Goal: Information Seeking & Learning: Learn about a topic

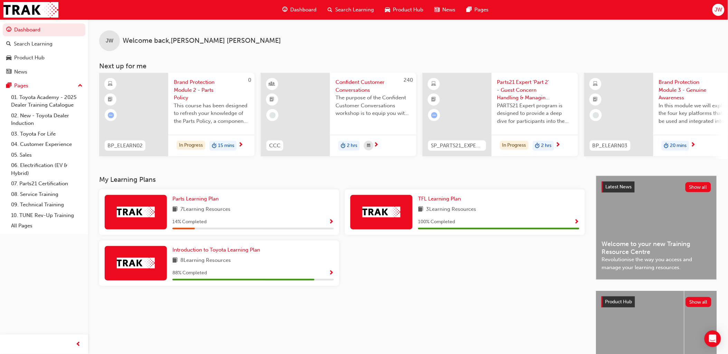
click at [135, 267] on img at bounding box center [136, 263] width 38 height 11
click at [35, 183] on link "07. Parts21 Certification" at bounding box center [46, 184] width 77 height 11
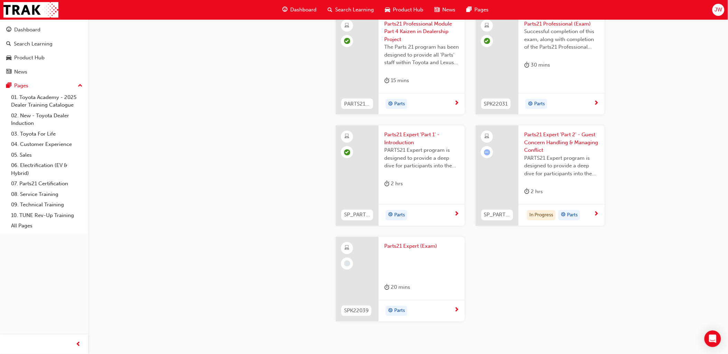
scroll to position [1344, 0]
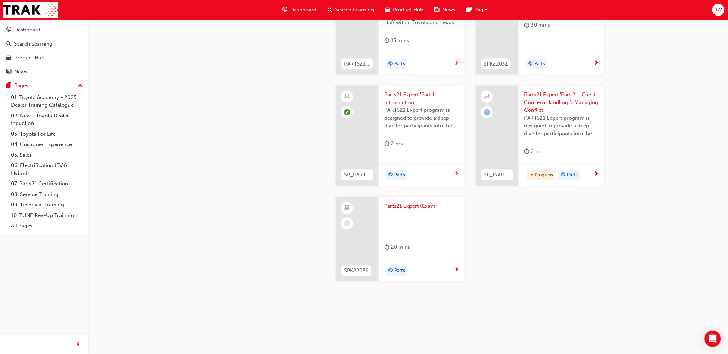
click at [533, 119] on span "PARTS21 Expert program is designed to provide a deep dive for participants into…" at bounding box center [561, 126] width 75 height 23
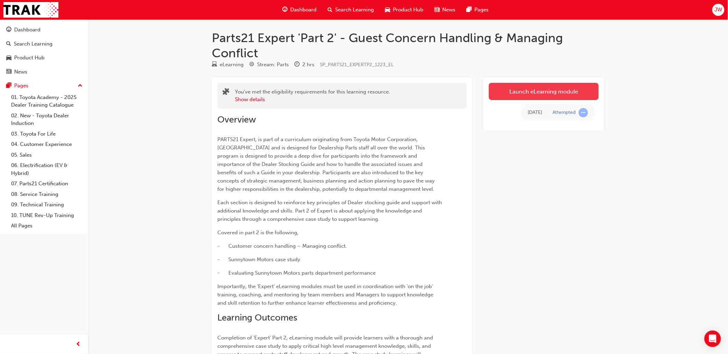
click at [524, 94] on link "Launch eLearning module" at bounding box center [544, 91] width 110 height 17
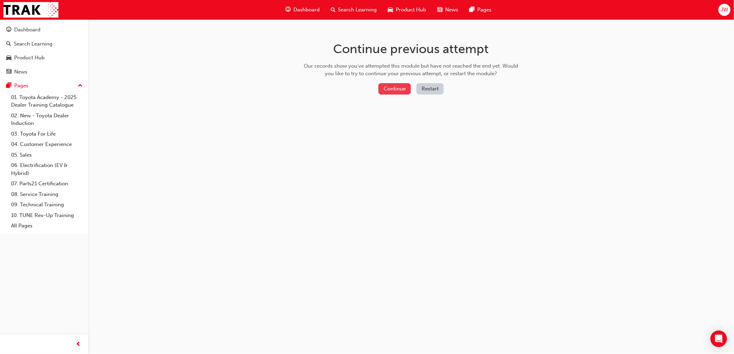
click at [388, 93] on button "Continue" at bounding box center [394, 88] width 32 height 11
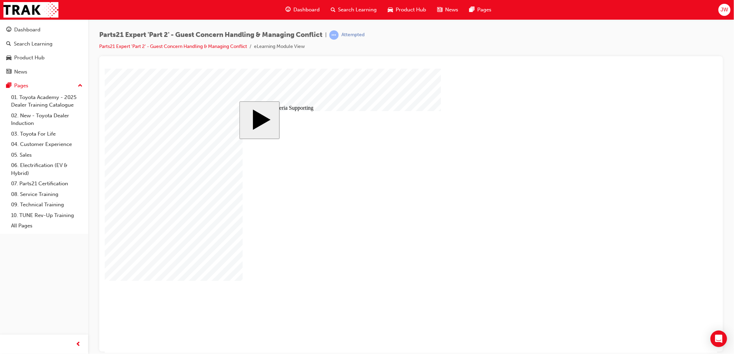
type input "1"
type input "19"
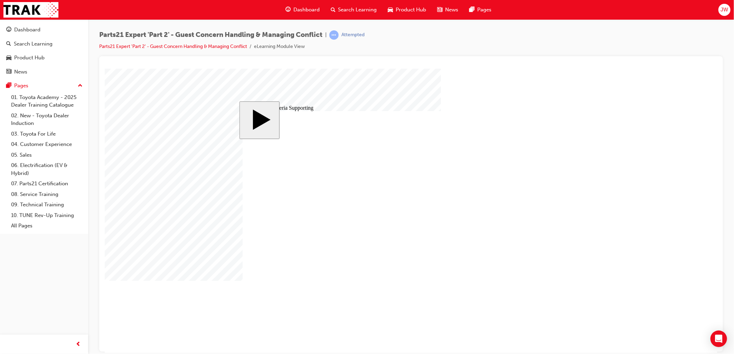
type input "19."
type input "19.8"
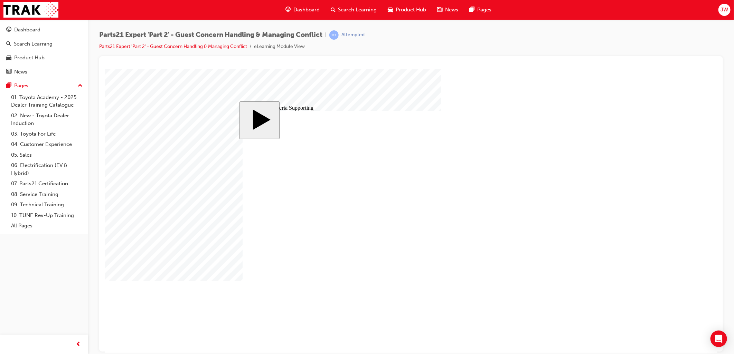
type input "19.8"
type input "1"
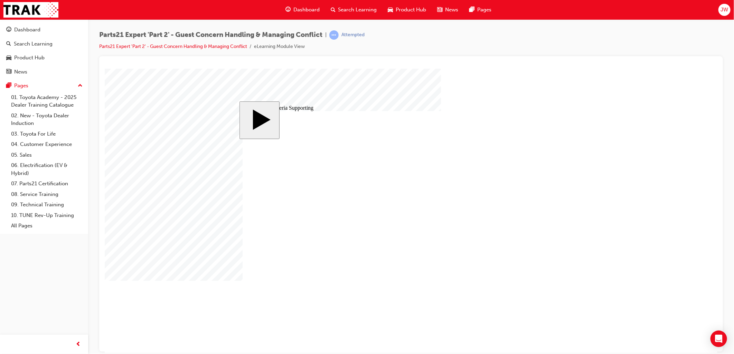
type input "18"
type input "18."
type input "18.4"
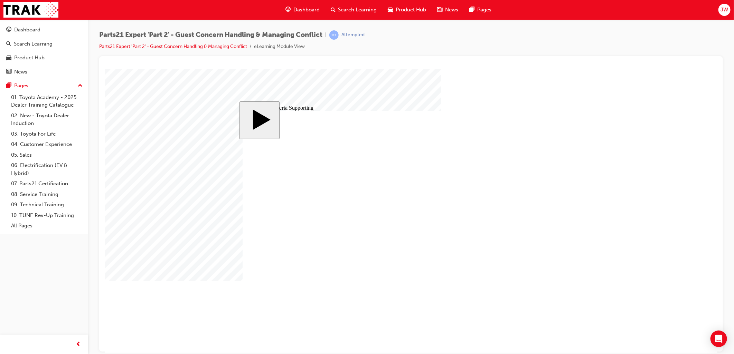
type input "18.4"
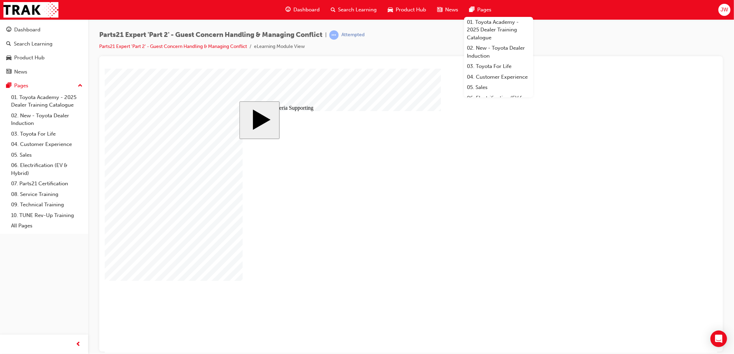
click at [643, 196] on body "slide: 9 Key Criteria Supporting MENU Rectangle 6 HELP Rectangle 6 EXIT Rectang…" at bounding box center [410, 210] width 613 height 285
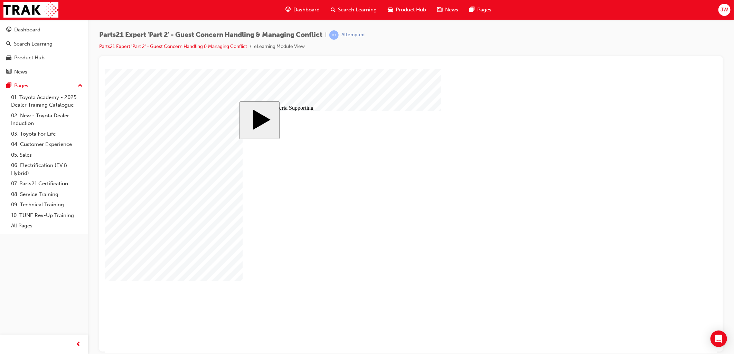
type input "19.8"
type input "18.4"
type input "19.8"
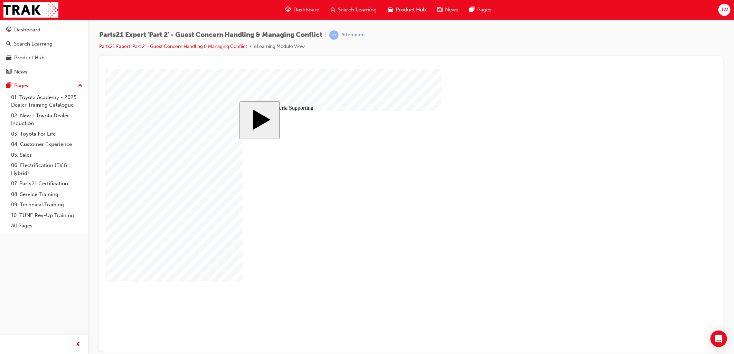
type input "18.4"
type input "19."
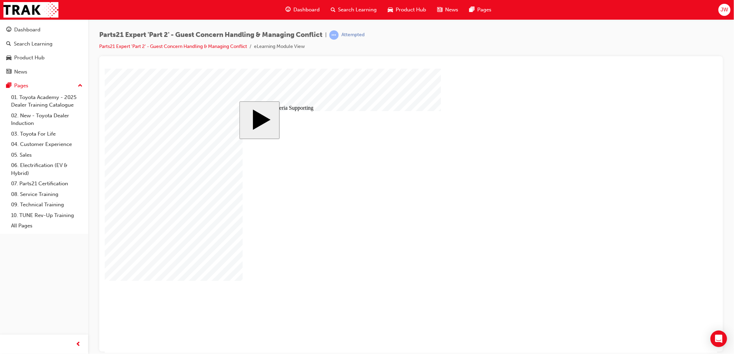
type input "19.7"
type input "18.4"
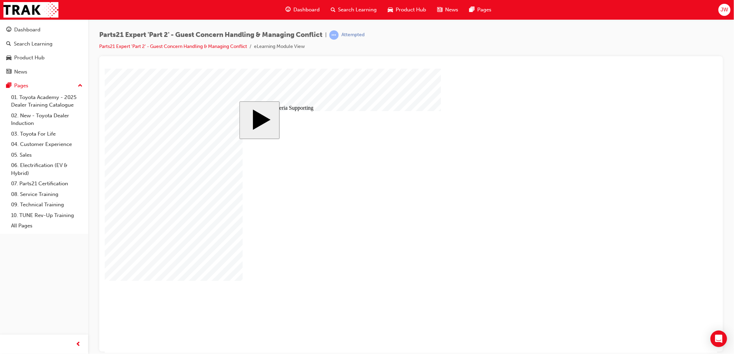
type input "19.7"
drag, startPoint x: 306, startPoint y: 206, endPoint x: 269, endPoint y: 204, distance: 37.4
type input "0"
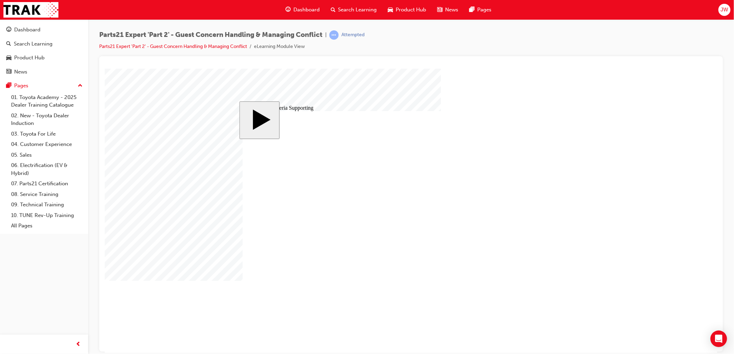
type input "0."
type input "0.0"
type input "0.05"
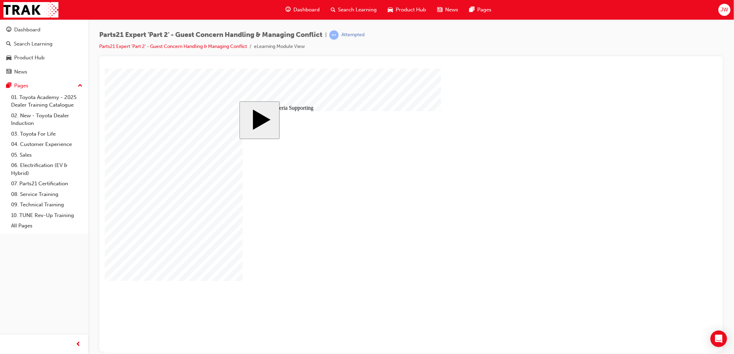
type input "0.05"
type input "19.7"
type input "0.05"
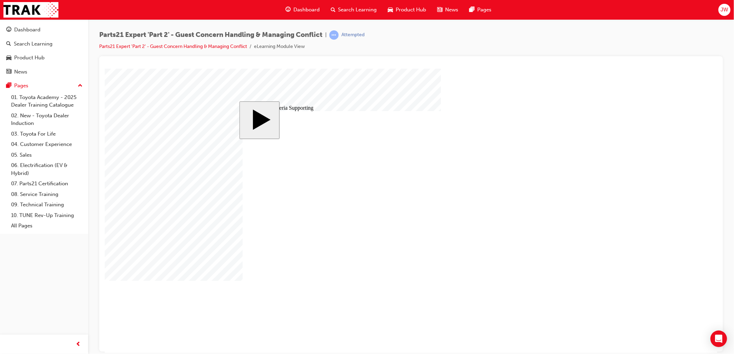
type input "19.7"
type input "0.05"
drag, startPoint x: 306, startPoint y: 186, endPoint x: 299, endPoint y: 187, distance: 7.7
type input "197."
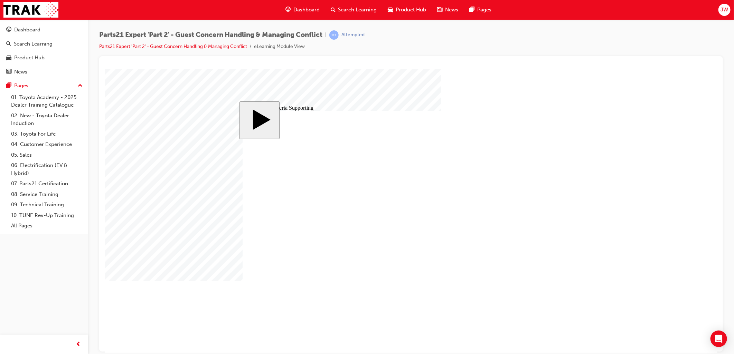
type input "197."
type input "0.05"
drag, startPoint x: 305, startPoint y: 185, endPoint x: 283, endPoint y: 186, distance: 22.1
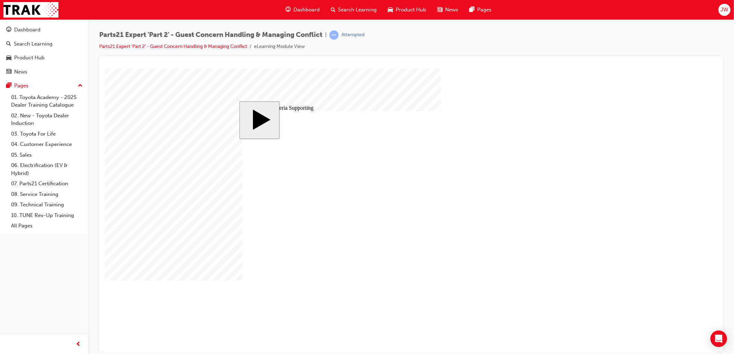
type input "197."
type input "0.05"
type input "197.1"
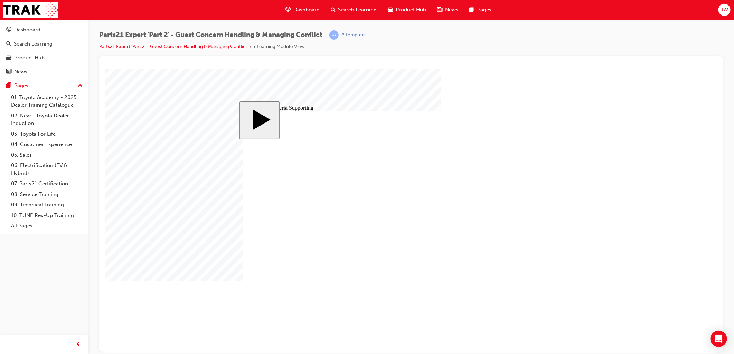
type input "197.19"
type input "197.19."
type input "197.19.7"
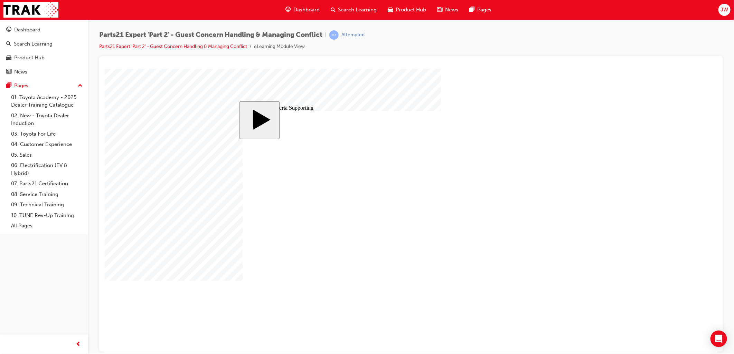
type input "197.19.7"
type input "197.19.78"
drag, startPoint x: 311, startPoint y: 184, endPoint x: 222, endPoint y: 180, distance: 88.9
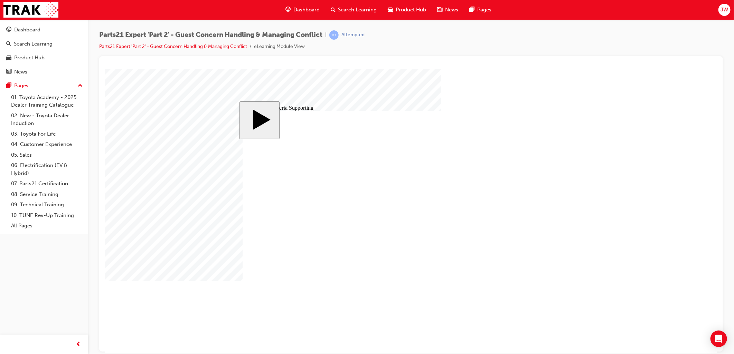
click at [224, 181] on body "slide: 9 Key Criteria Supporting Rectangle 1 Rectangle 2 That was incorrect, pl…" at bounding box center [410, 210] width 613 height 285
type input "1"
type input "19"
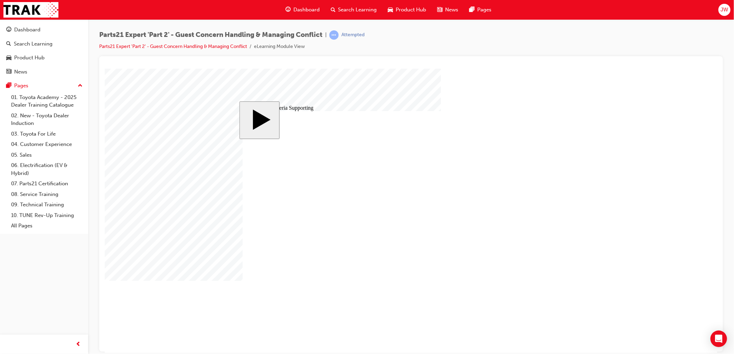
type input "19"
type input "19."
type input "19.7"
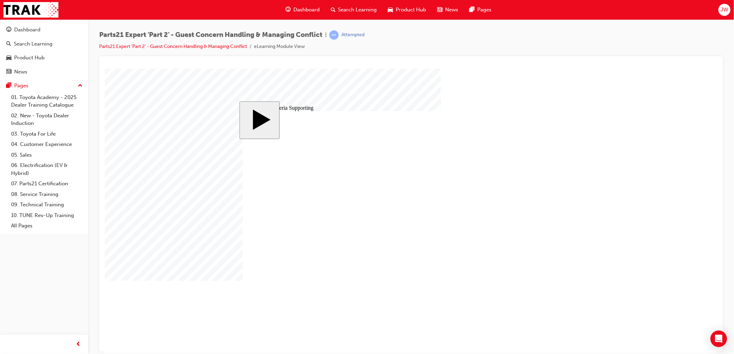
type input "19.78"
drag, startPoint x: 305, startPoint y: 204, endPoint x: 278, endPoint y: 203, distance: 27.6
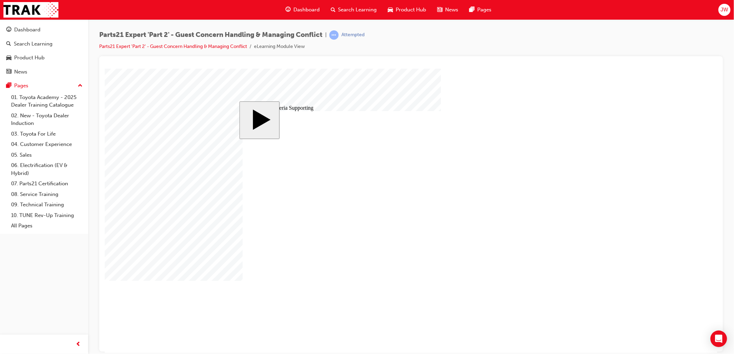
type input "1"
type input "18"
type input "18."
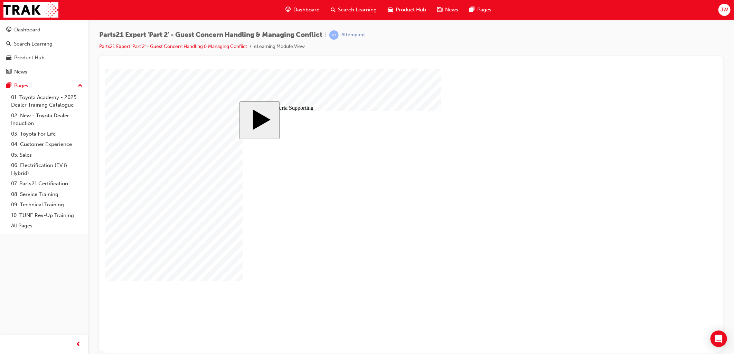
type input "18."
type input "18.4"
type input "18.45"
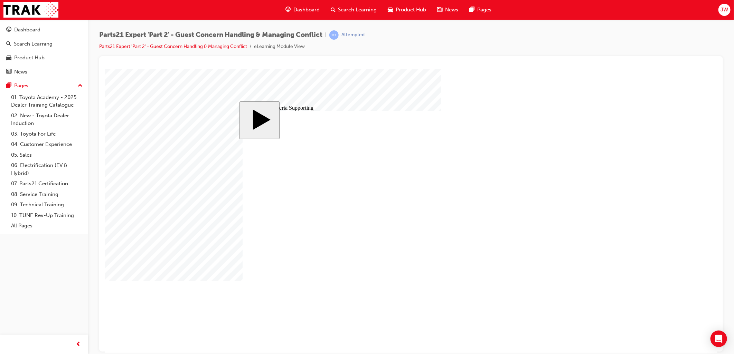
type input "18.45"
type input "19.78"
type input "18.45"
drag, startPoint x: 387, startPoint y: 221, endPoint x: 391, endPoint y: 224, distance: 4.7
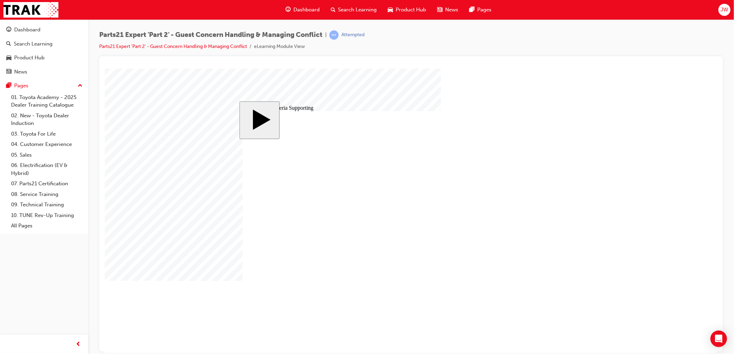
type input "19.78"
drag, startPoint x: 304, startPoint y: 204, endPoint x: 275, endPoint y: 204, distance: 29.0
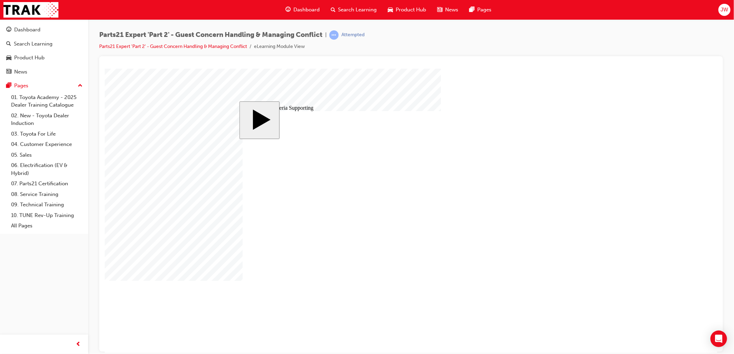
type input "0"
type input "0."
type input "0.0"
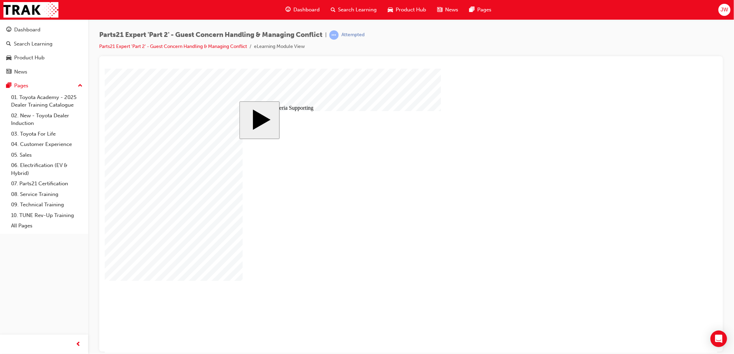
type input "0.0"
type input "0.05"
type input "19.78"
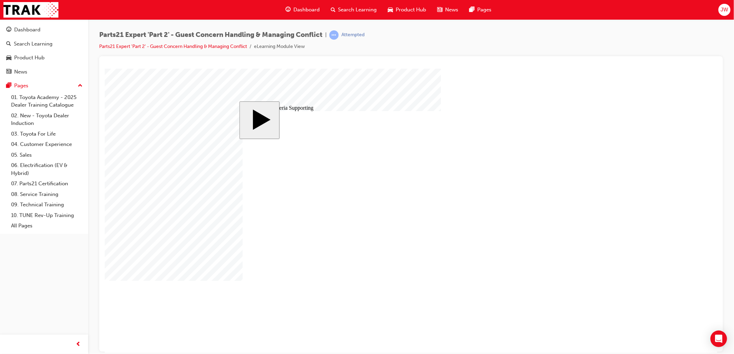
type input "0.05"
type input "19.78"
drag, startPoint x: 309, startPoint y: 204, endPoint x: 266, endPoint y: 206, distance: 42.9
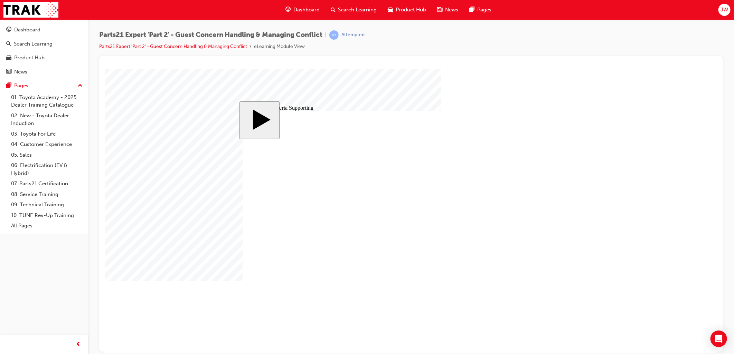
type input "1"
type input "18"
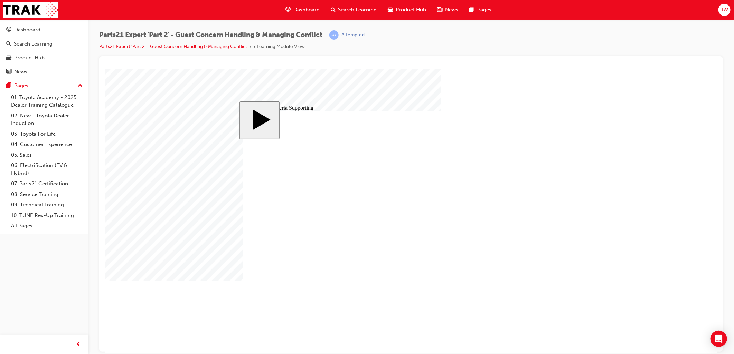
type input "18."
type input "18.5"
type input "18.52"
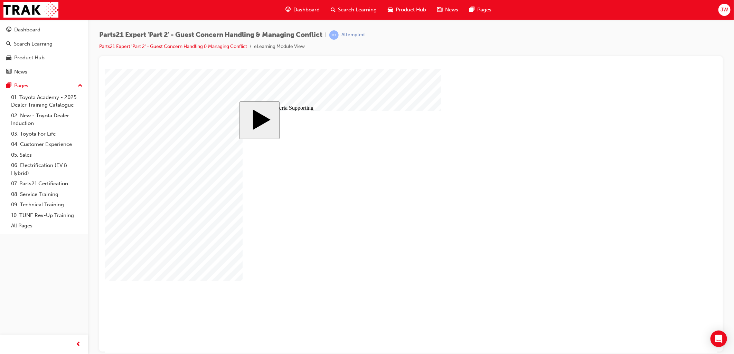
type input "18.52"
type input "19.78"
type input "18.52"
type input "19.78"
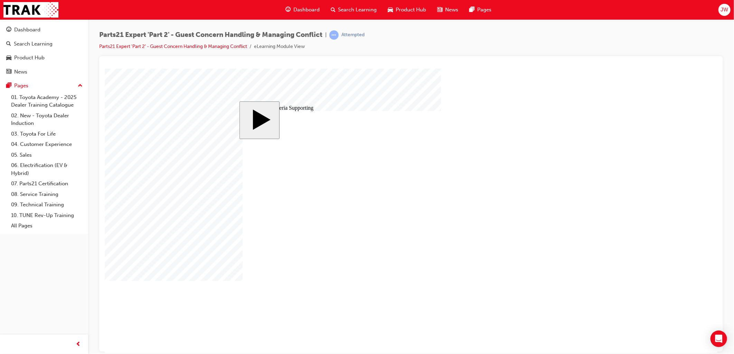
type input "18.52"
type input "19.7"
type input "19."
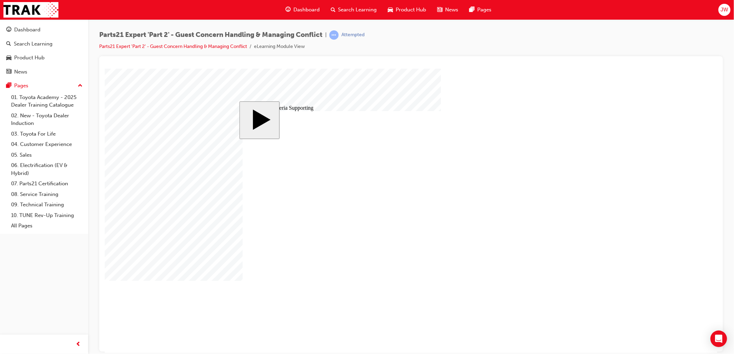
type input "19."
type input "19.8"
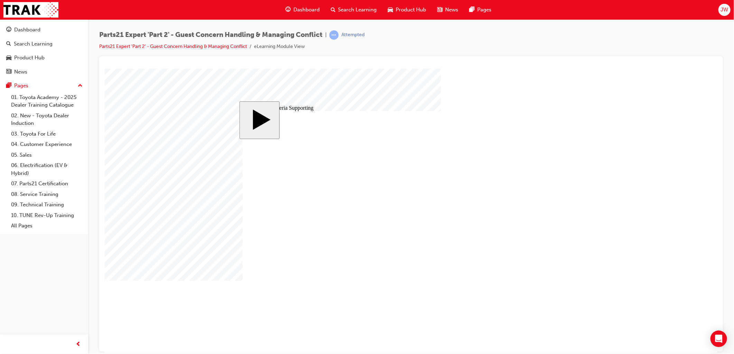
drag, startPoint x: 305, startPoint y: 204, endPoint x: 301, endPoint y: 204, distance: 4.1
type input "1"
type input "18"
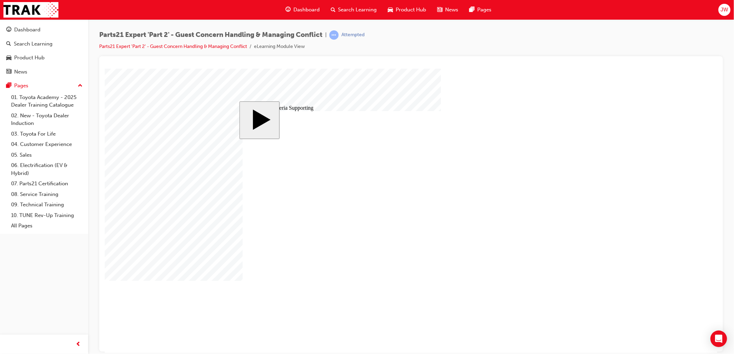
type input "18"
type input "18."
type input "18.4"
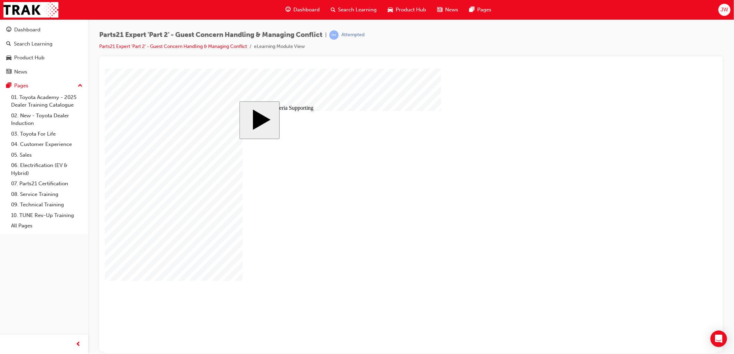
type input "18.45"
type input "19.8"
type input "18.45"
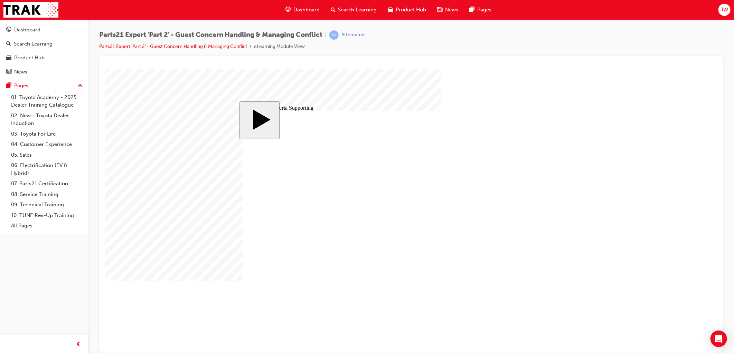
type input "19.8"
type input "18.4"
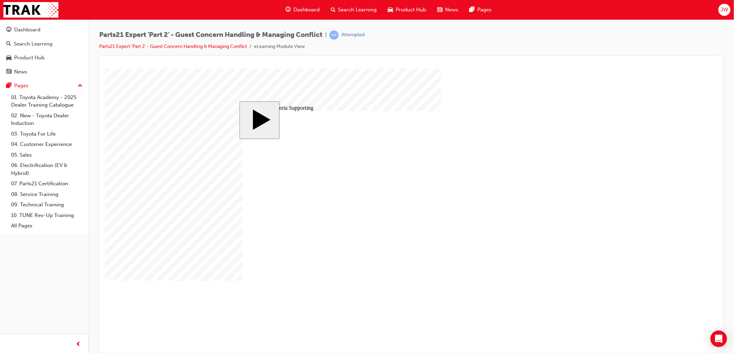
type input "18.43"
type input "19.8"
type input "18.43"
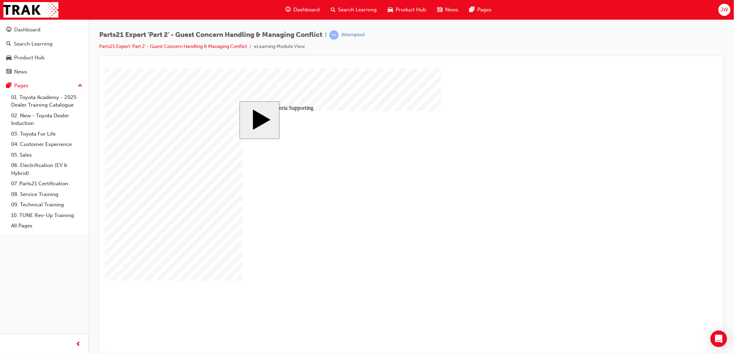
type input "19.8"
type input "18.43"
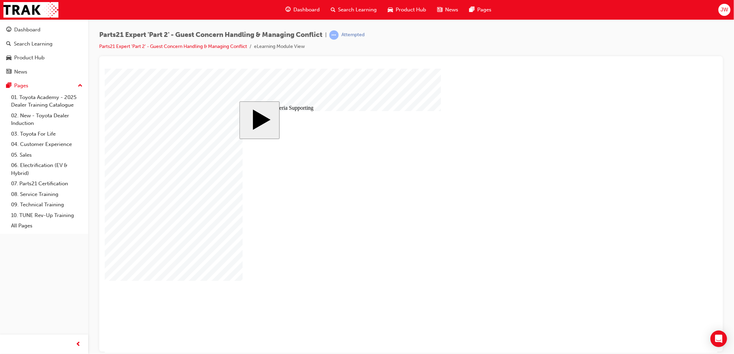
drag, startPoint x: 303, startPoint y: 186, endPoint x: 272, endPoint y: 186, distance: 31.1
drag, startPoint x: 307, startPoint y: 204, endPoint x: 240, endPoint y: 205, distance: 67.0
click at [240, 205] on div "slide: 9 Key Criteria Supporting Rectangle 1 Rectangle 2 That was incorrect, pl…" at bounding box center [410, 210] width 343 height 219
type input "1"
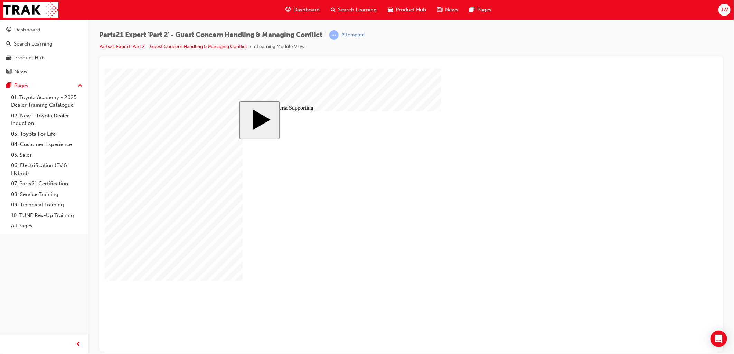
type input "1"
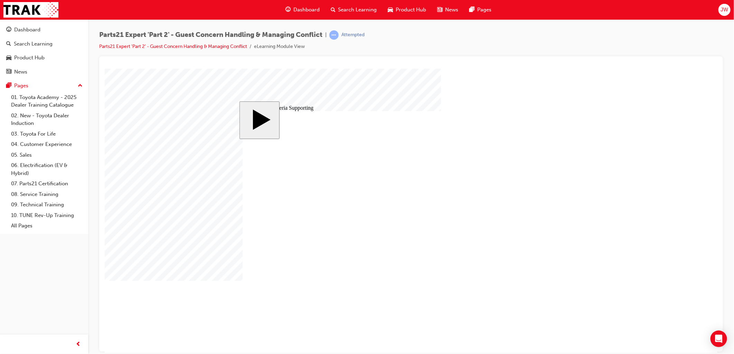
type input "19"
type input "19."
type input "19.8"
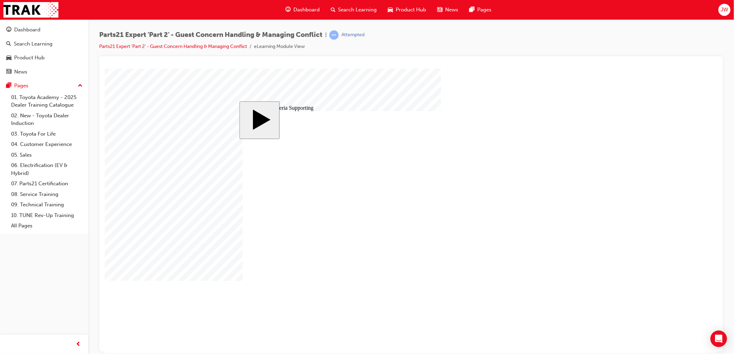
type input "19.8"
type input "1"
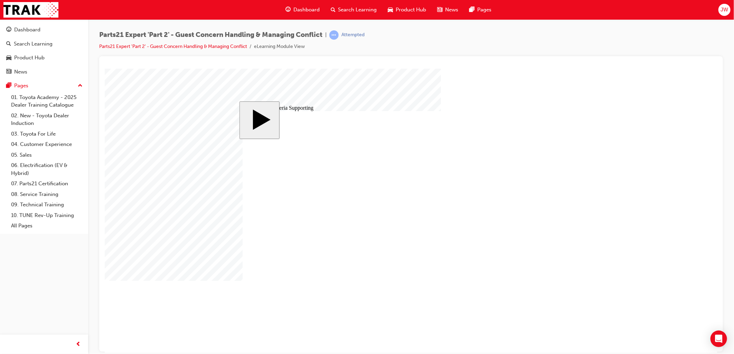
type input "18"
type input "18."
type input "18.4"
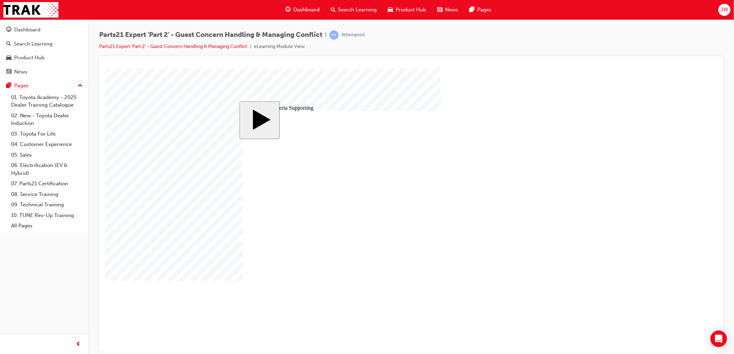
type input "18.4"
type input "18.43"
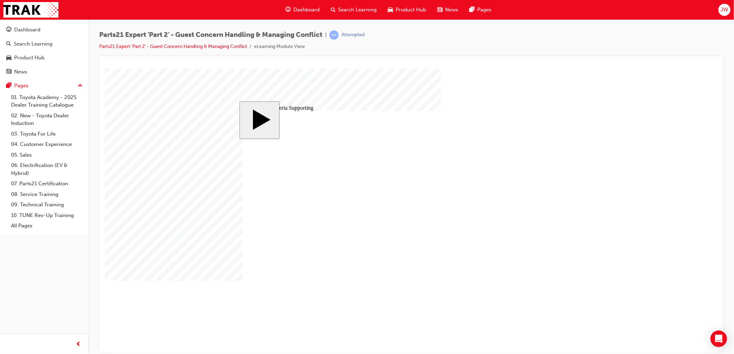
type input "19.8"
type input "18.43"
type input "19.8"
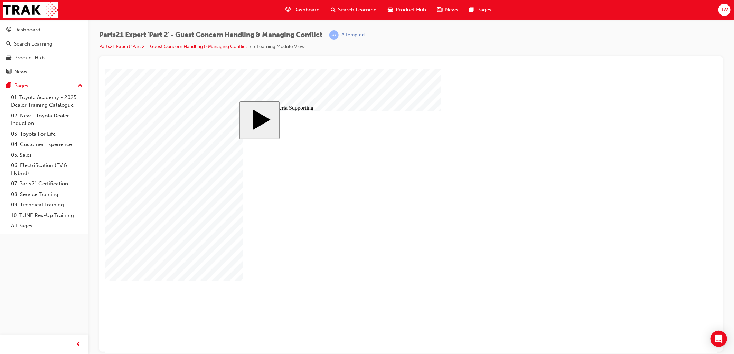
drag, startPoint x: 308, startPoint y: 202, endPoint x: 295, endPoint y: 202, distance: 13.1
type input "18"
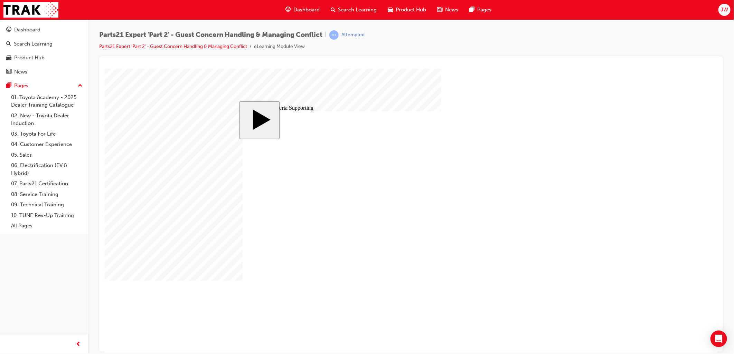
type input "19."
type input "19"
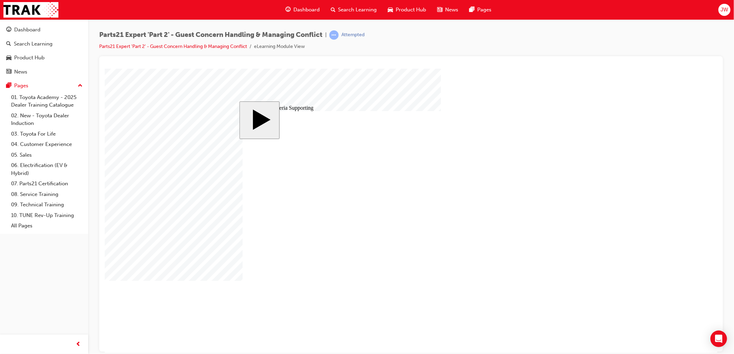
type input "19"
type input "18"
type input "19"
type input "18"
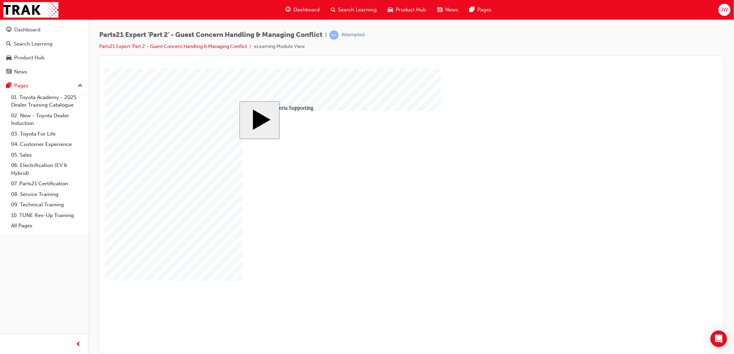
type input "19"
type input "18"
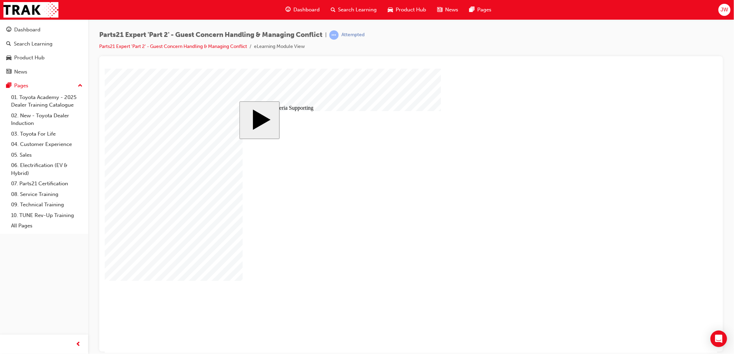
type input "19"
type input "18"
drag, startPoint x: 300, startPoint y: 186, endPoint x: 286, endPoint y: 187, distance: 13.1
drag, startPoint x: 304, startPoint y: 204, endPoint x: 282, endPoint y: 204, distance: 22.5
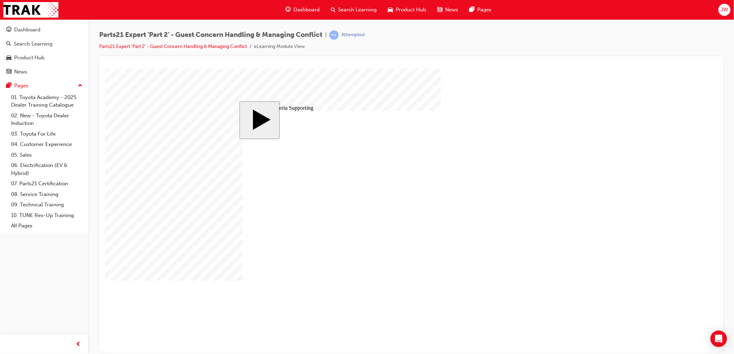
type input "1"
type input "19"
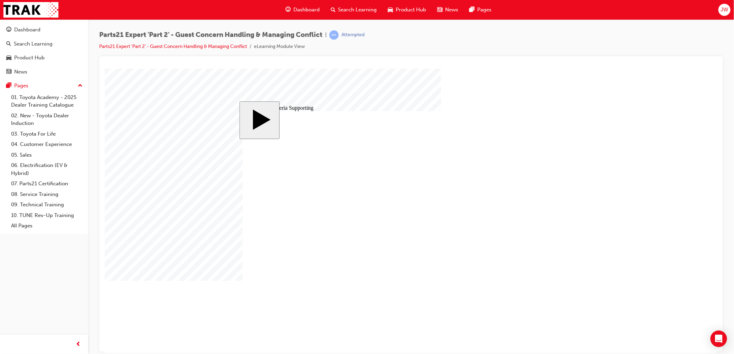
type input "19"
type input "19."
type input "19.7"
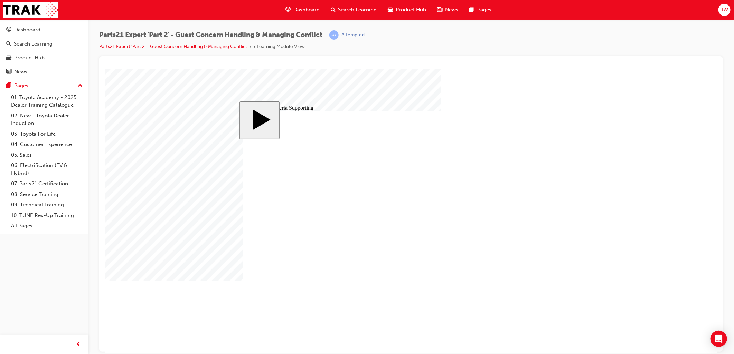
drag, startPoint x: 304, startPoint y: 202, endPoint x: 297, endPoint y: 202, distance: 6.9
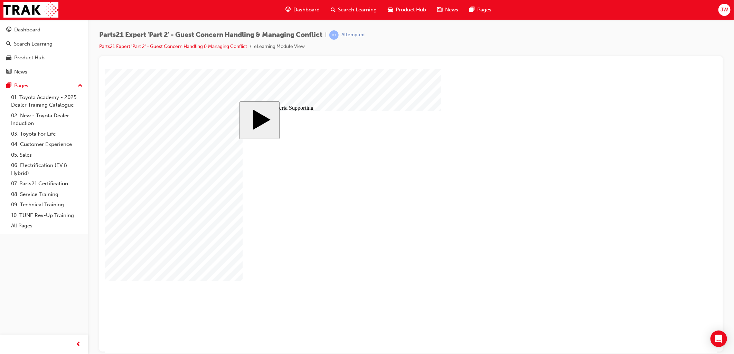
drag, startPoint x: 305, startPoint y: 183, endPoint x: 297, endPoint y: 184, distance: 8.0
drag, startPoint x: 304, startPoint y: 181, endPoint x: 245, endPoint y: 184, distance: 58.8
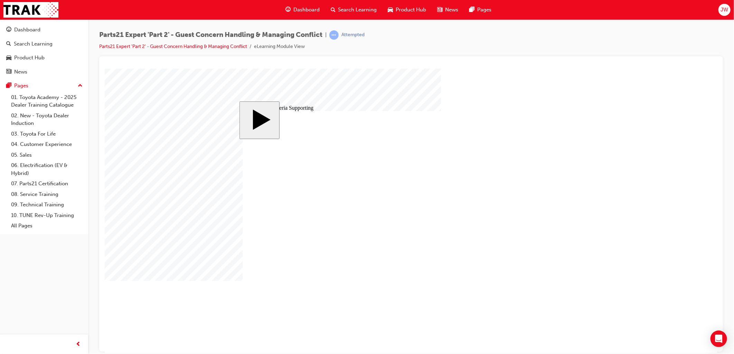
drag, startPoint x: 309, startPoint y: 202, endPoint x: 281, endPoint y: 204, distance: 28.0
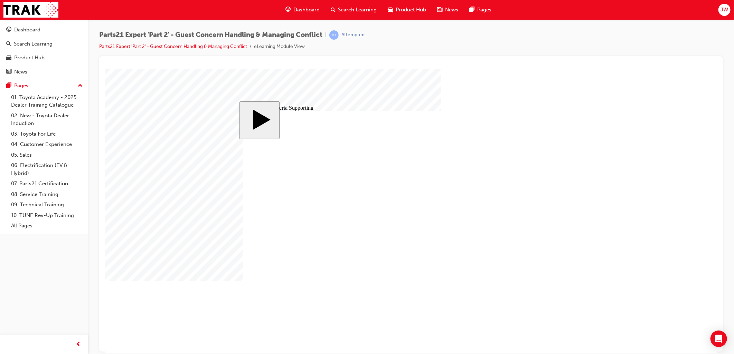
drag, startPoint x: 311, startPoint y: 204, endPoint x: 277, endPoint y: 204, distance: 33.2
drag, startPoint x: 305, startPoint y: 186, endPoint x: 226, endPoint y: 187, distance: 79.1
click at [228, 187] on body "slide: 9 Key Criteria Supporting Rectangle 1 Rectangle 2 That was incorrect, pl…" at bounding box center [410, 210] width 613 height 285
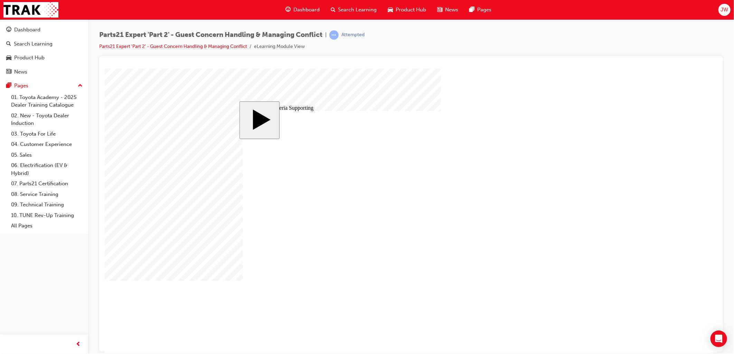
click at [195, 204] on body "slide: 9 Key Criteria Supporting Rectangle 1 Rectangle 2 That was incorrect, pl…" at bounding box center [410, 210] width 613 height 285
click at [661, 172] on body "slide: 9 Key Criteria Supporting Rectangle 1 Rectangle 2 That was incorrect, pl…" at bounding box center [410, 210] width 613 height 285
click at [205, 218] on body "slide: 9 Key Criteria Supporting Rectangle 1 Rectangle 2 That was incorrect, pl…" at bounding box center [410, 210] width 613 height 285
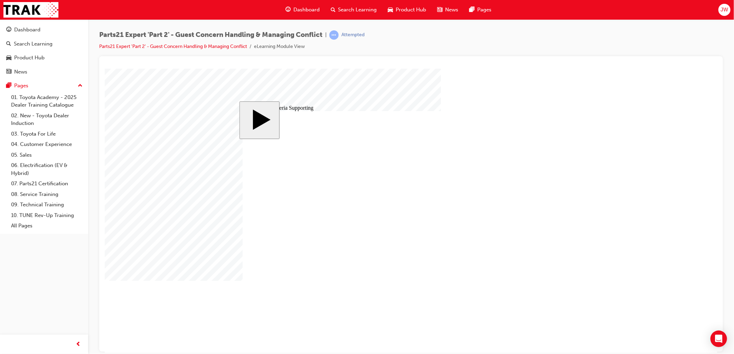
drag, startPoint x: 311, startPoint y: 183, endPoint x: 261, endPoint y: 184, distance: 50.1
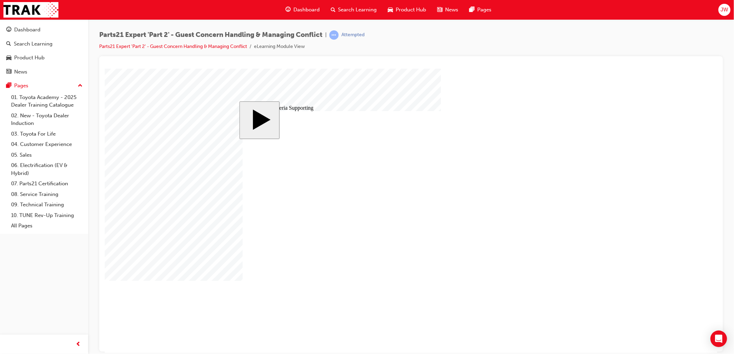
drag, startPoint x: 307, startPoint y: 185, endPoint x: 297, endPoint y: 185, distance: 10.0
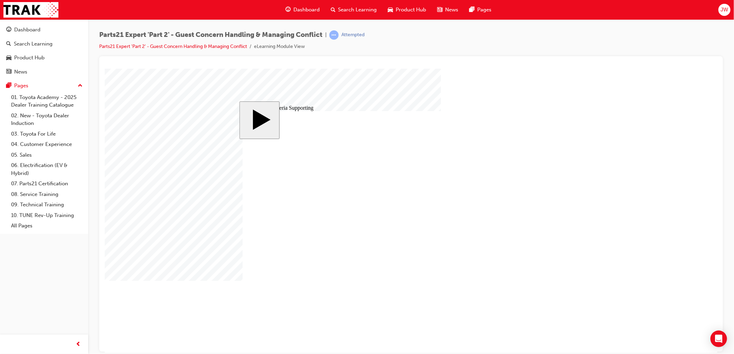
drag, startPoint x: 307, startPoint y: 183, endPoint x: 171, endPoint y: 187, distance: 135.8
click at [179, 186] on body "slide: 9 Key Criteria Supporting Rectangle 1 Rectangle 2 That was incorrect, pl…" at bounding box center [410, 210] width 613 height 285
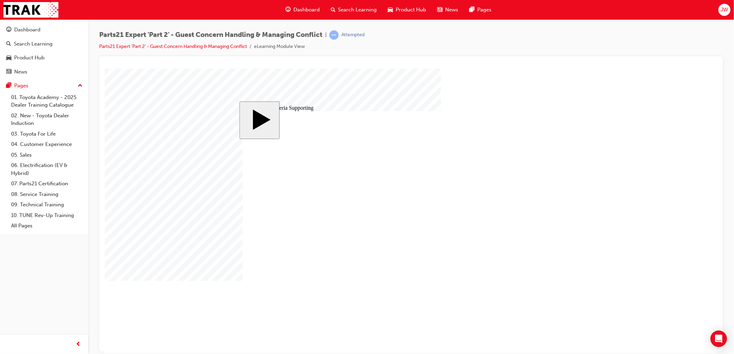
drag, startPoint x: 301, startPoint y: 205, endPoint x: 275, endPoint y: 207, distance: 26.3
